Goal: Check status: Check status

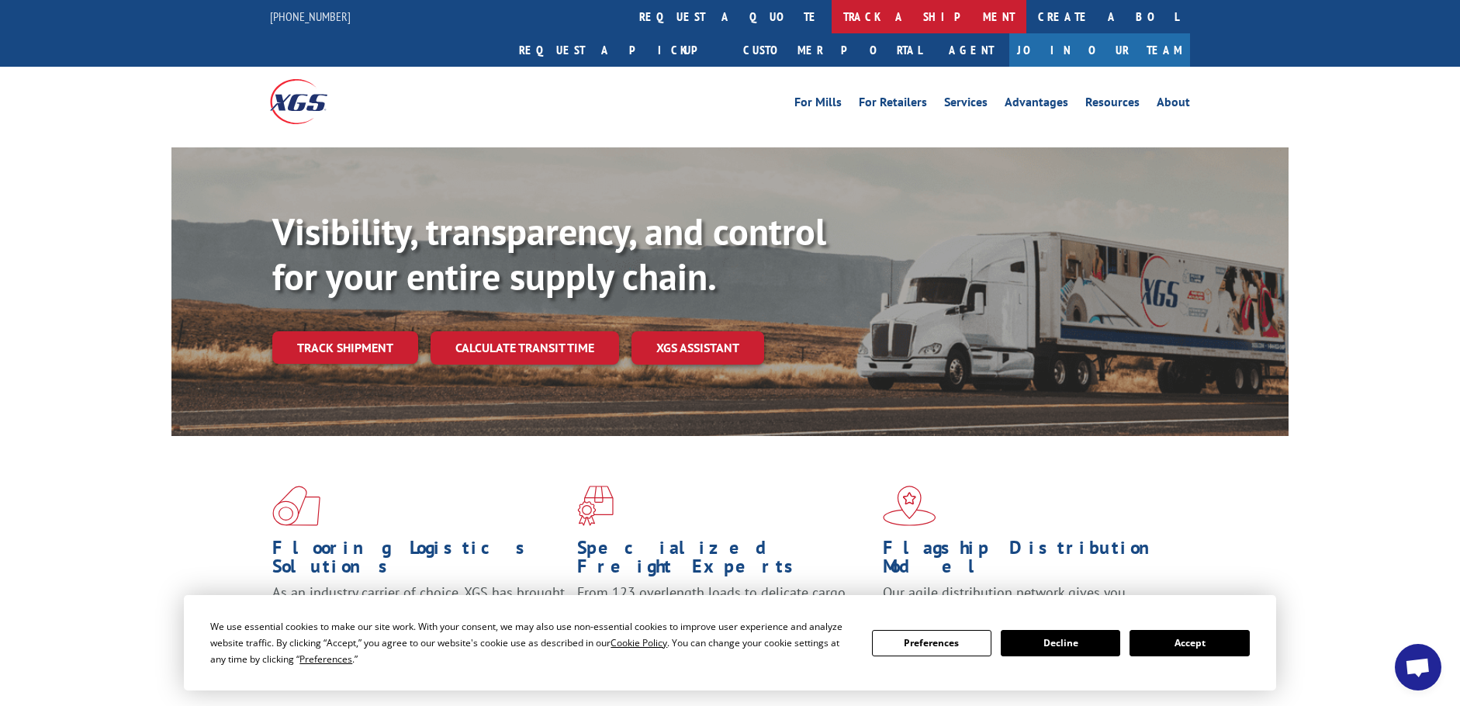
click at [832, 10] on link "track a shipment" at bounding box center [929, 16] width 195 height 33
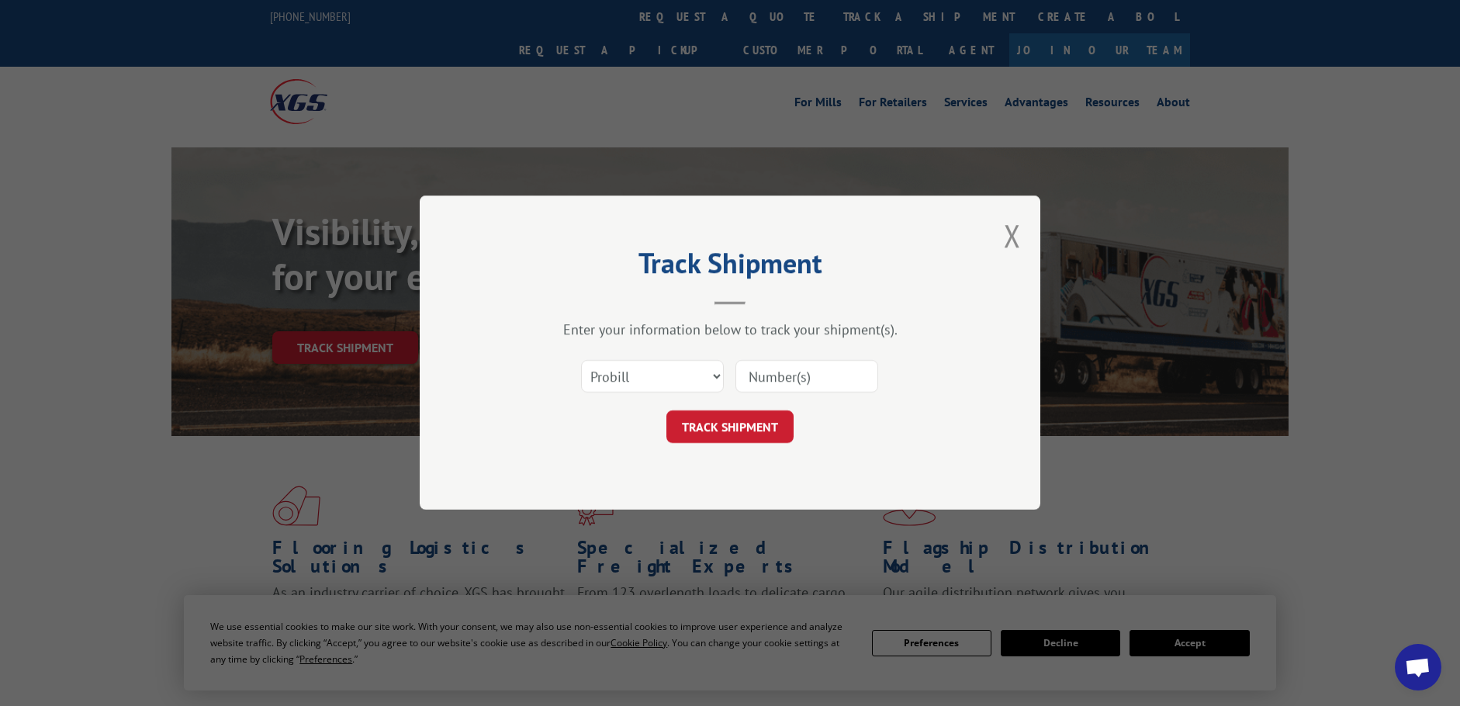
click at [775, 372] on input at bounding box center [807, 377] width 143 height 33
paste input "16755056"
type input "16755056"
click at [730, 431] on button "TRACK SHIPMENT" at bounding box center [729, 427] width 127 height 33
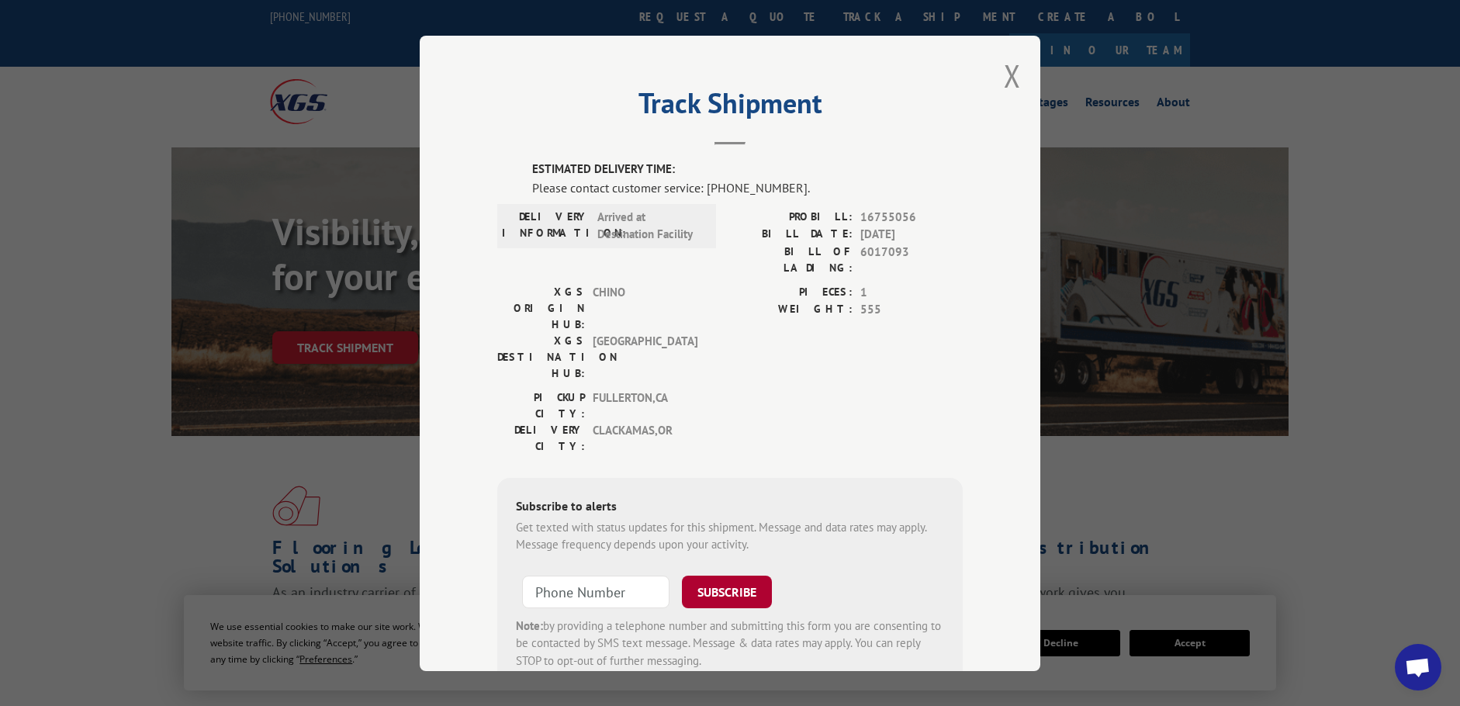
click at [737, 575] on button "SUBSCRIBE" at bounding box center [727, 591] width 90 height 33
click at [1012, 71] on button "Close modal" at bounding box center [1012, 75] width 17 height 41
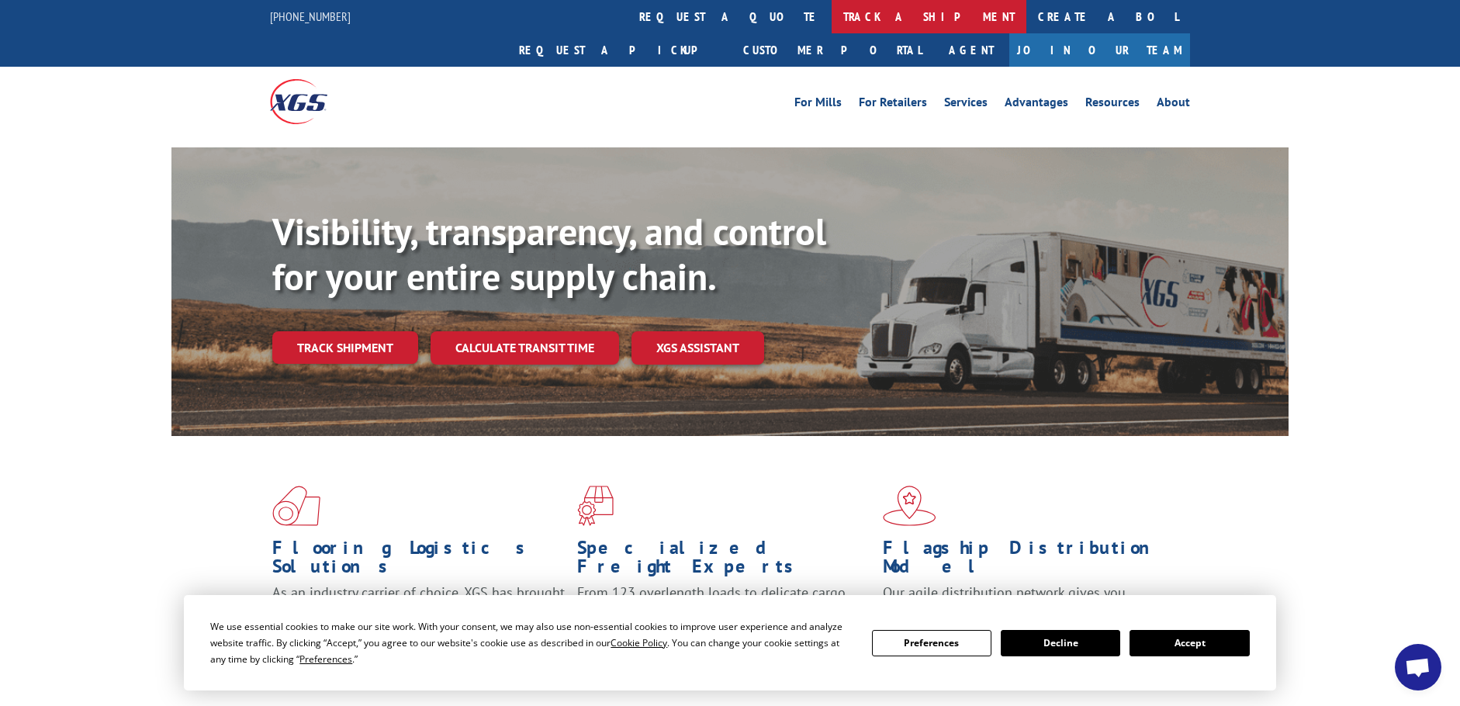
click at [832, 19] on link "track a shipment" at bounding box center [929, 16] width 195 height 33
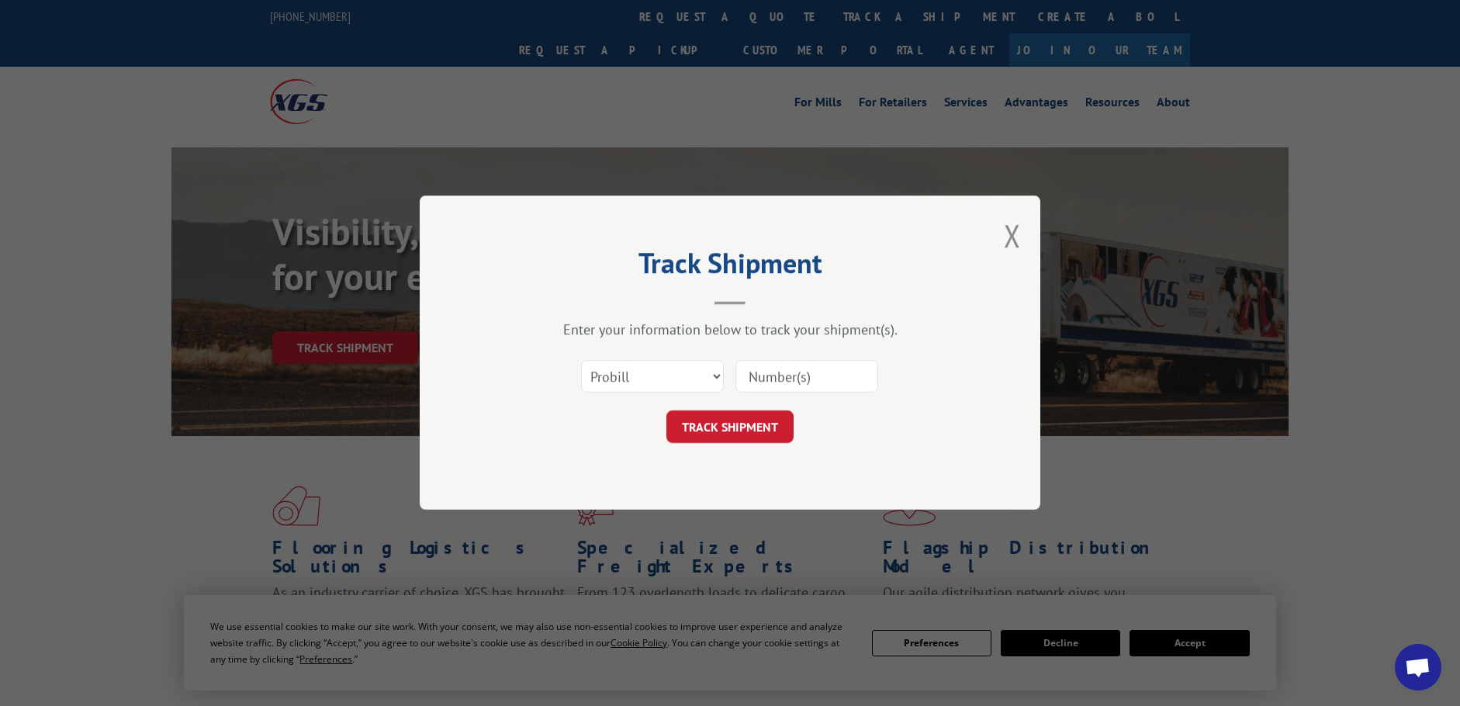
click at [779, 371] on input at bounding box center [807, 377] width 143 height 33
paste input "16755103"
type input "16755103"
click at [719, 420] on button "TRACK SHIPMENT" at bounding box center [729, 427] width 127 height 33
